Goal: Find specific page/section: Find specific page/section

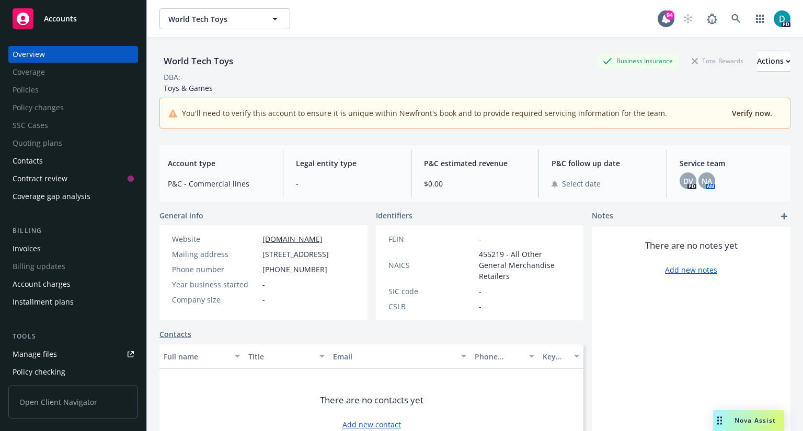
click at [60, 18] on span "Accounts" at bounding box center [60, 19] width 33 height 8
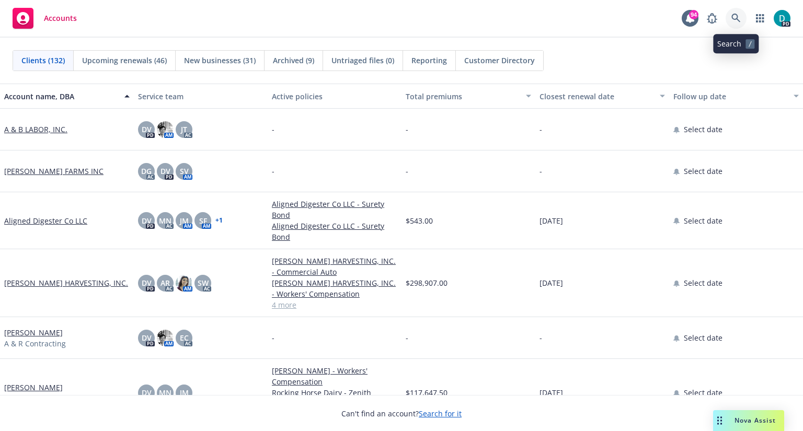
click at [741, 17] on link at bounding box center [736, 18] width 21 height 21
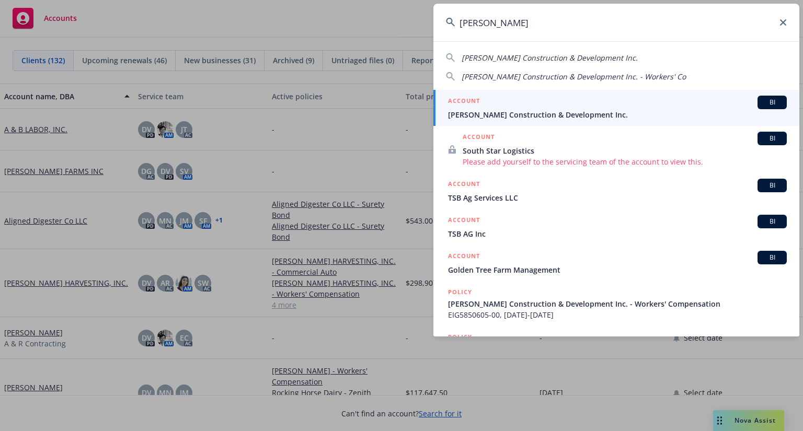
type input "[PERSON_NAME]"
click at [578, 112] on span "[PERSON_NAME] Construction & Development Inc." at bounding box center [617, 114] width 339 height 11
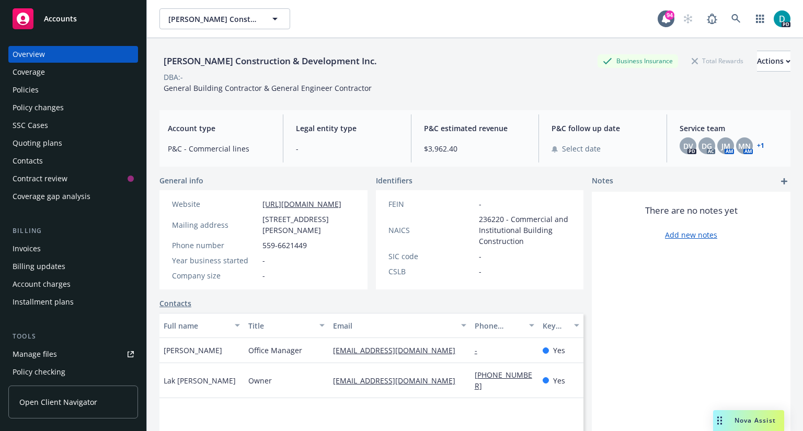
click at [44, 92] on div "Policies" at bounding box center [73, 90] width 121 height 17
